Goal: Connect with others: Connect with other users

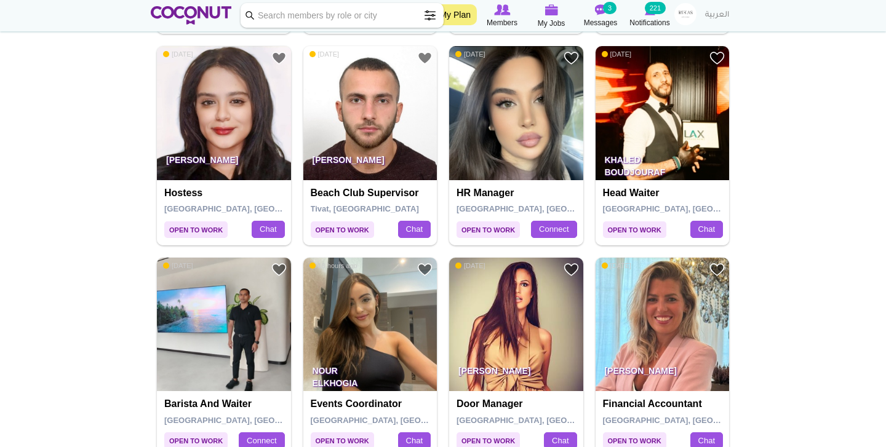
scroll to position [454, 0]
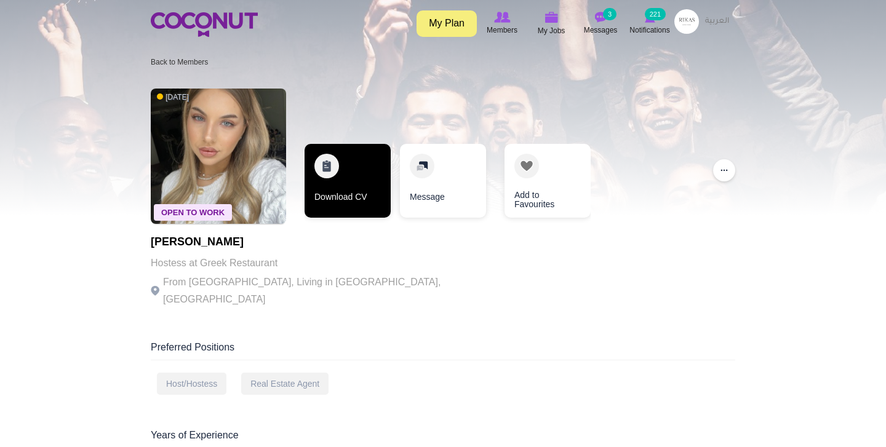
click at [349, 166] on link "Download CV" at bounding box center [348, 181] width 86 height 74
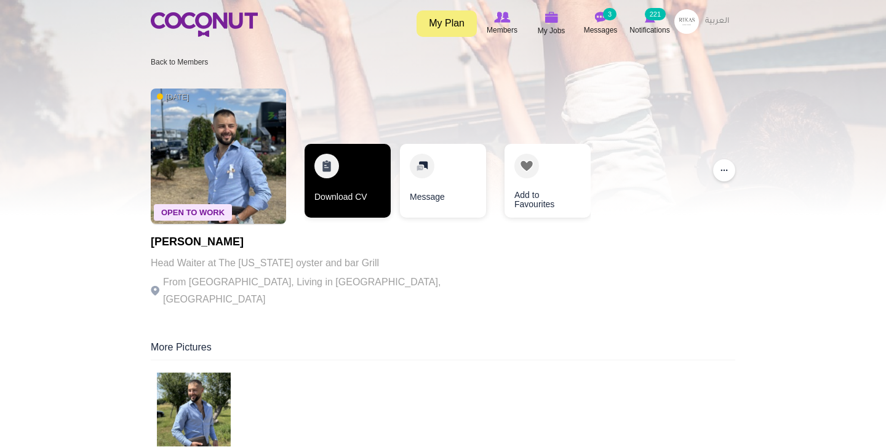
click at [362, 172] on link "Download CV" at bounding box center [348, 181] width 86 height 74
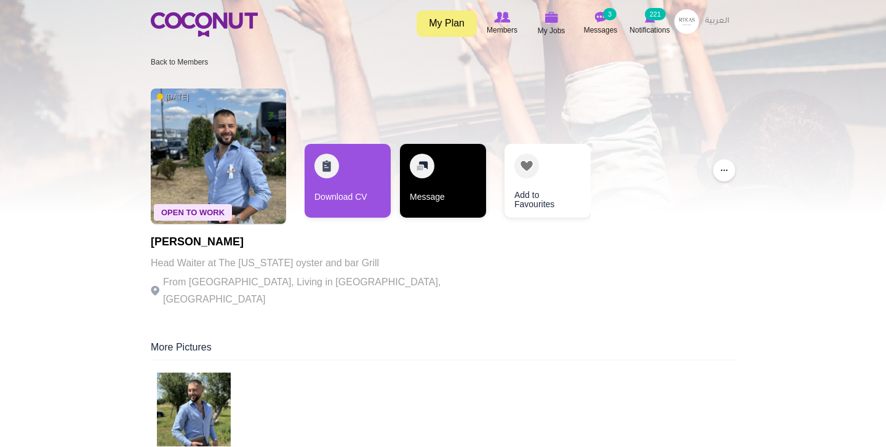
click at [429, 209] on link "Message" at bounding box center [443, 181] width 86 height 74
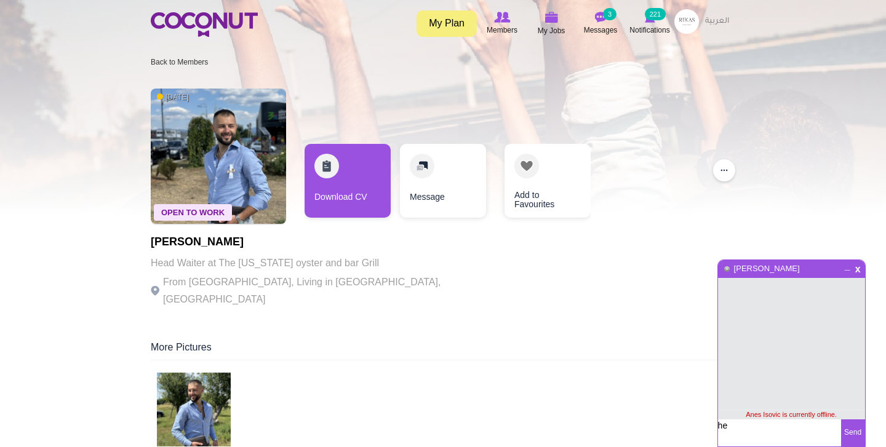
type textarea "h"
type textarea "Good afternoon,"
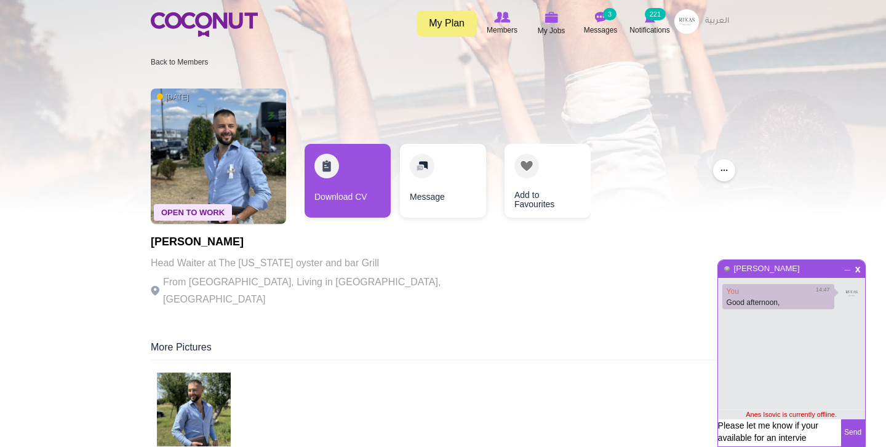
type textarea "Please let me know if your available for an interview"
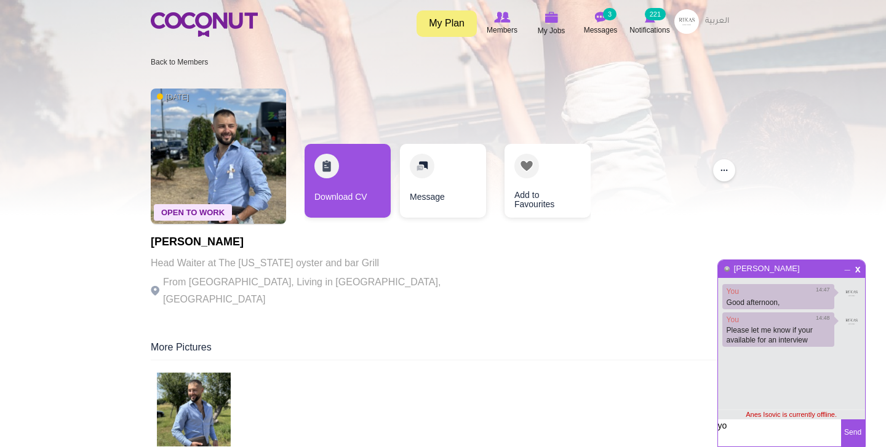
type textarea "y"
type textarea "Your CV does not have any contact information"
type textarea "o"
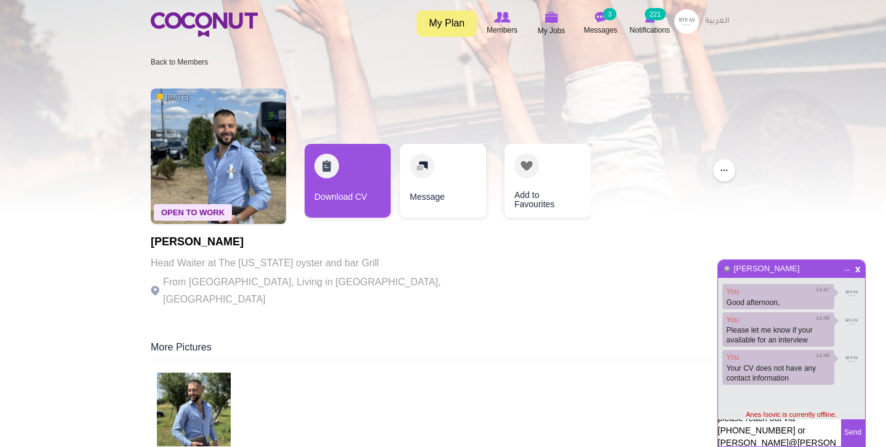
scroll to position [9, 0]
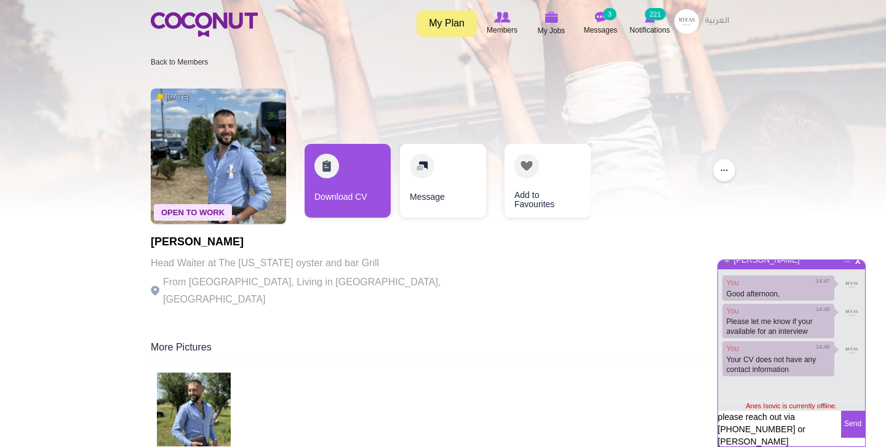
type textarea "please reach out via [PHONE_NUMBER] or [PERSON_NAME][EMAIL_ADDRESS][DOMAIN_NAME]"
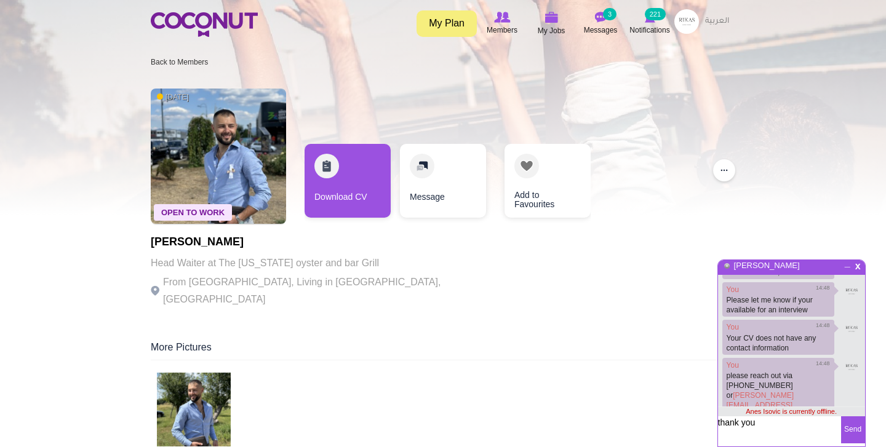
type textarea "thank you"
